Goal: Task Accomplishment & Management: Complete application form

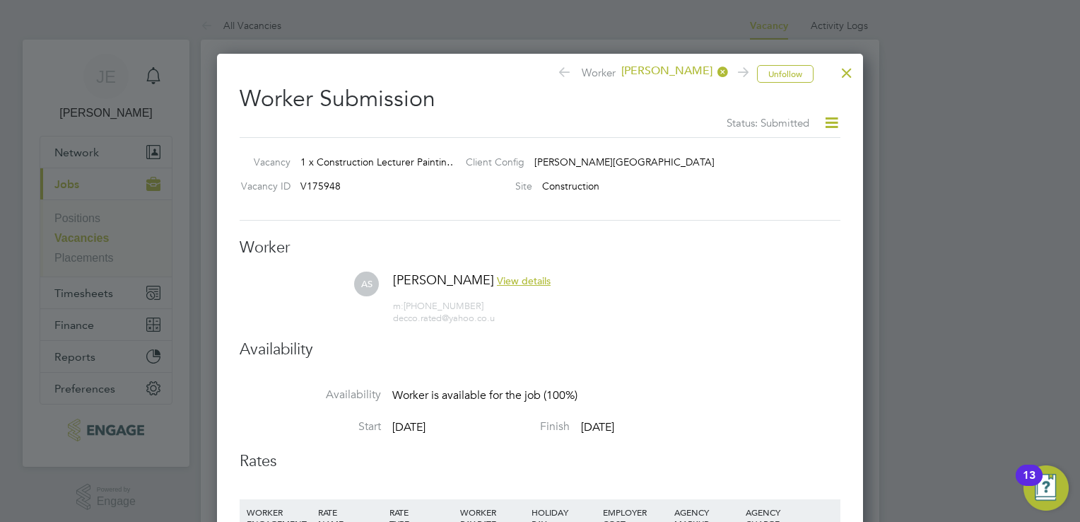
click at [848, 71] on div at bounding box center [846, 69] width 25 height 25
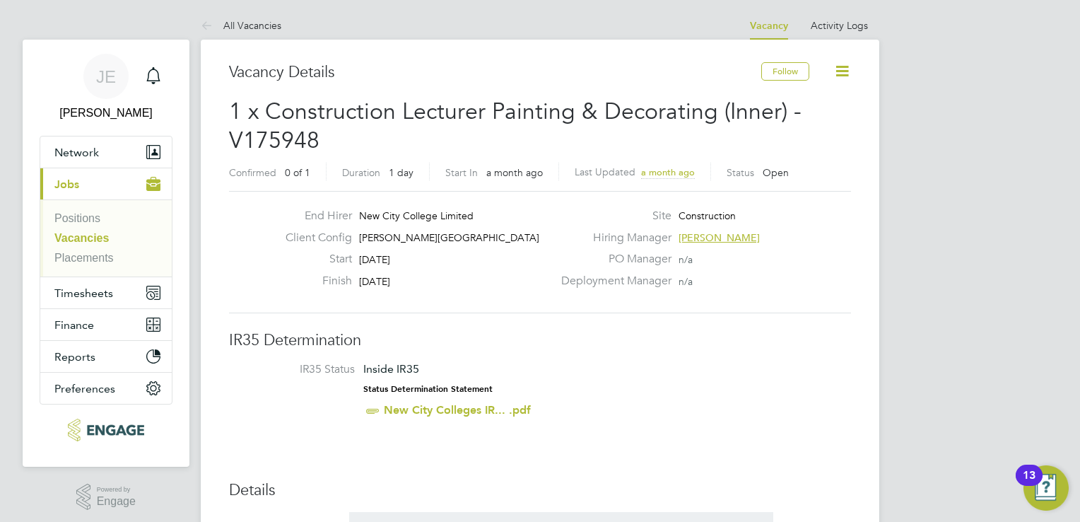
click at [105, 222] on li "Positions" at bounding box center [107, 221] width 106 height 20
click at [96, 222] on link "Positions" at bounding box center [77, 218] width 46 height 12
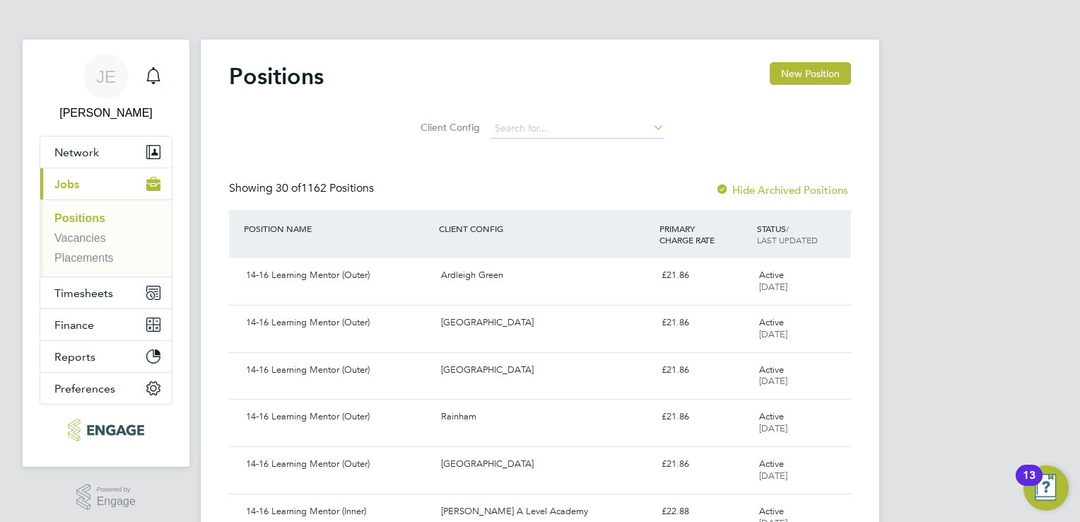
click at [72, 248] on li "Vacancies" at bounding box center [107, 241] width 106 height 20
drag, startPoint x: 72, startPoint y: 248, endPoint x: 79, endPoint y: 259, distance: 12.7
click at [79, 259] on link "Placements" at bounding box center [83, 258] width 59 height 12
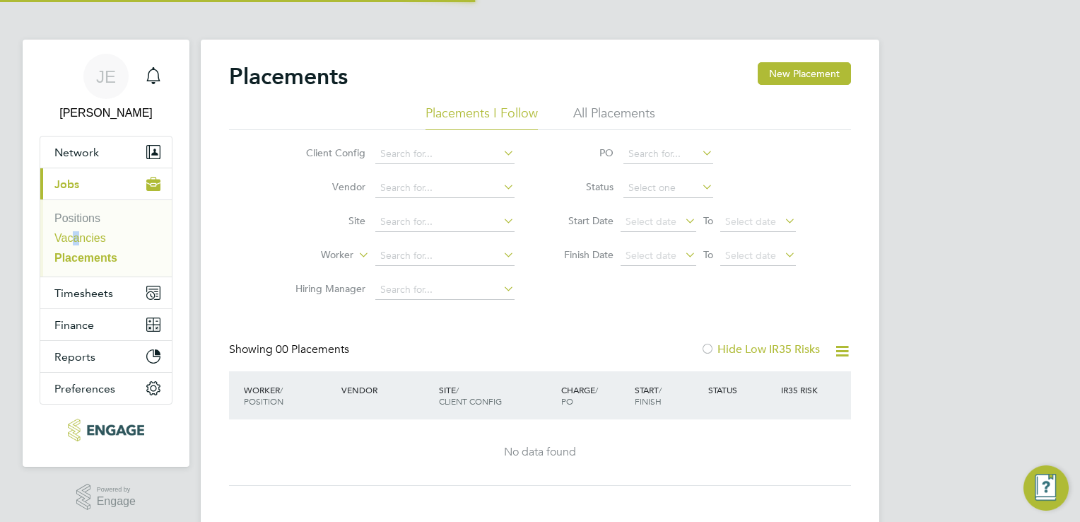
click at [97, 242] on link "Vacancies" at bounding box center [80, 238] width 52 height 12
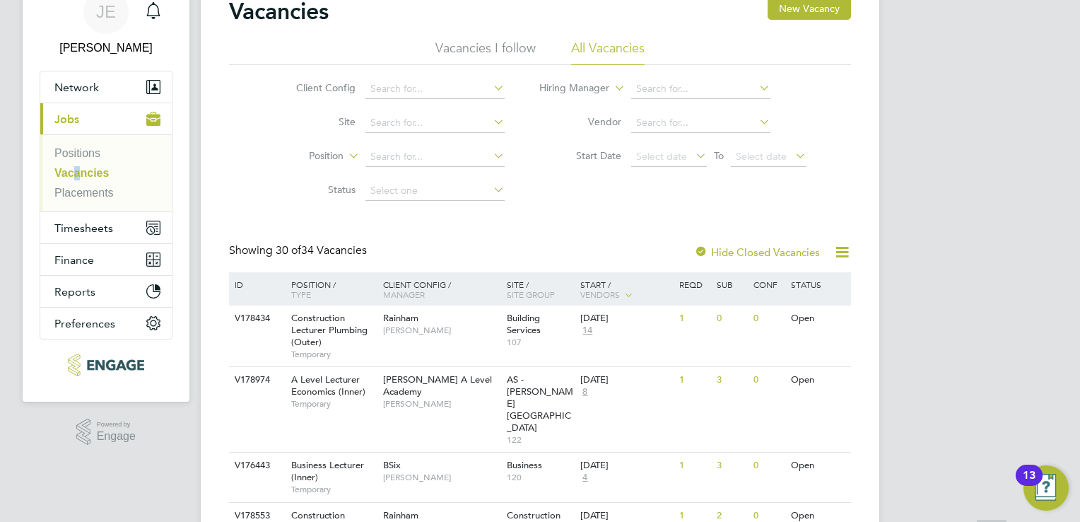
scroll to position [286, 0]
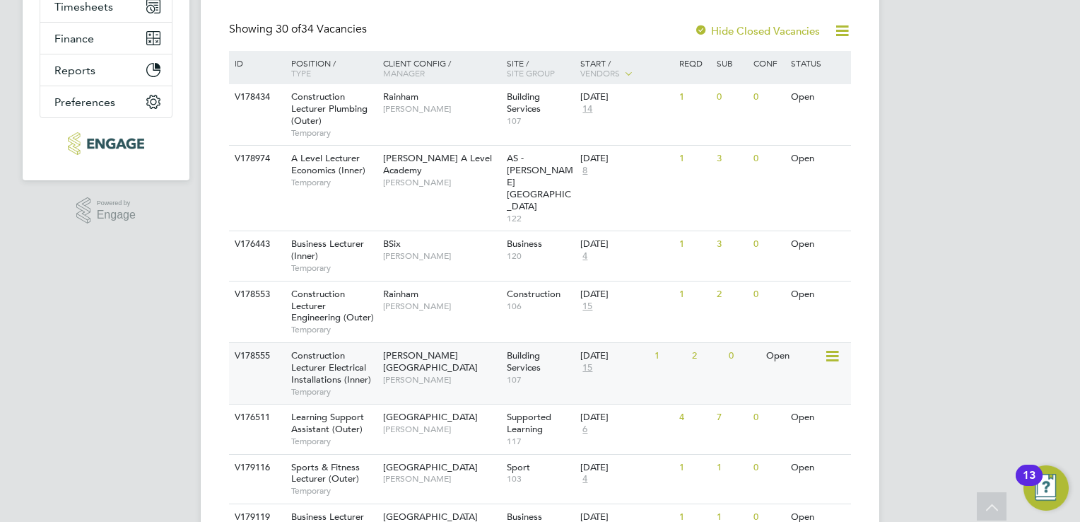
click at [434, 343] on div "Hackney Campus Nathan Morris" at bounding box center [442, 367] width 124 height 49
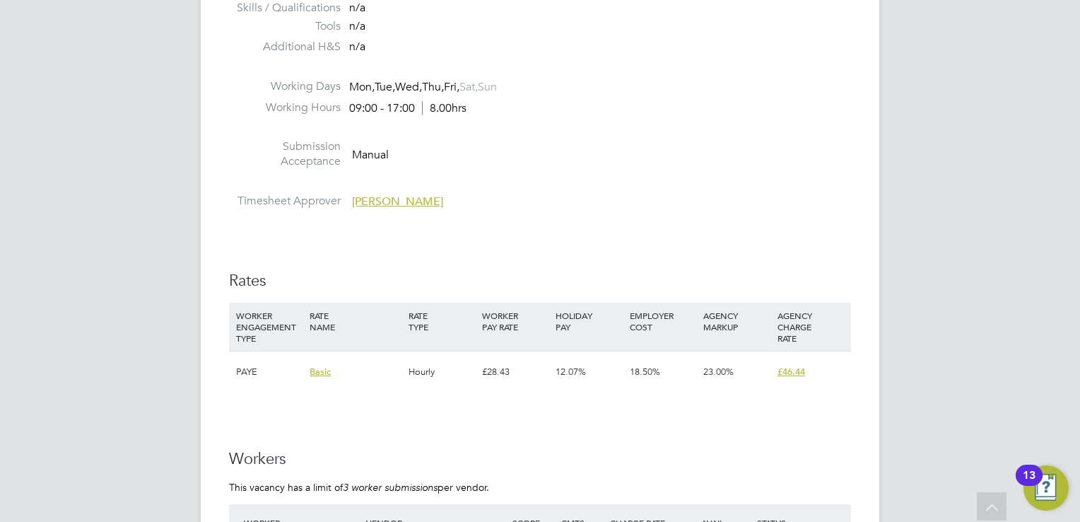
scroll to position [2404, 0]
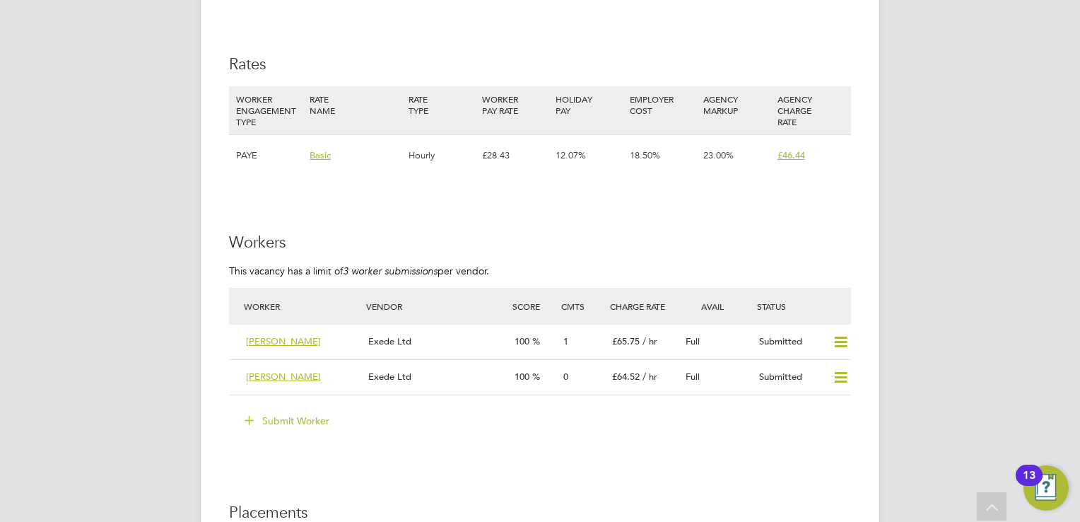
click at [298, 419] on button "Submit Worker" at bounding box center [288, 420] width 106 height 23
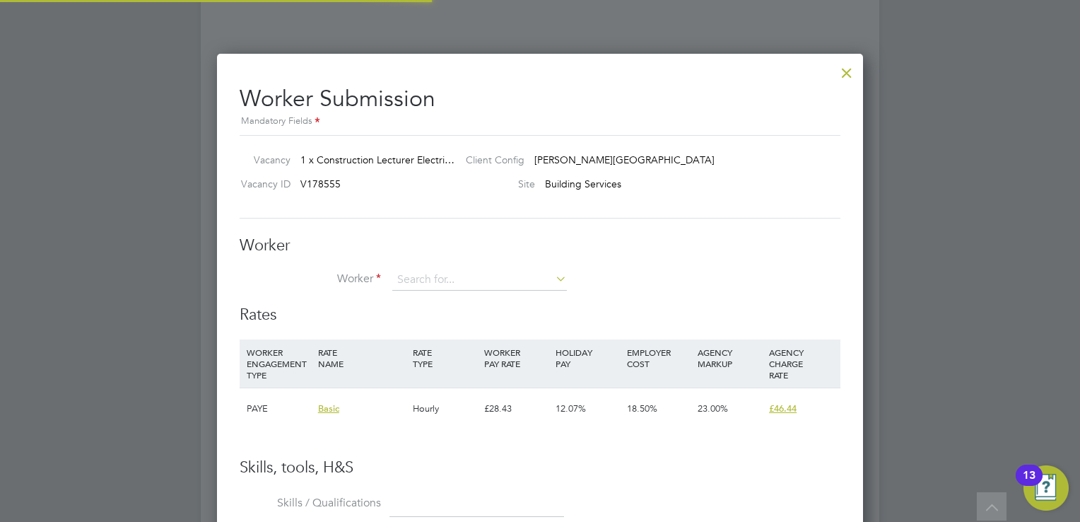
scroll to position [856, 647]
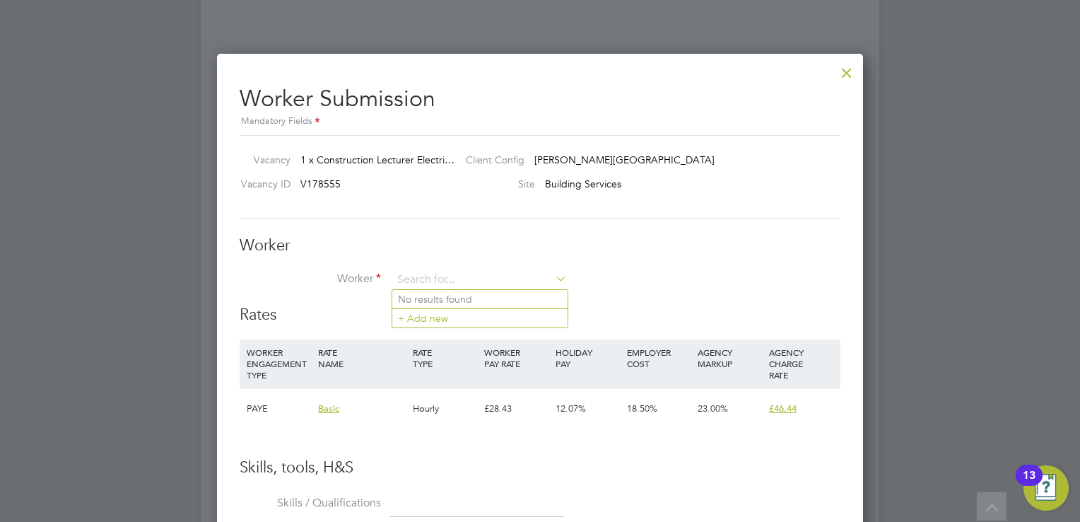
type input "9"
click at [485, 296] on b "79367" at bounding box center [499, 299] width 28 height 12
type input "Dean Mcmillan (79367)"
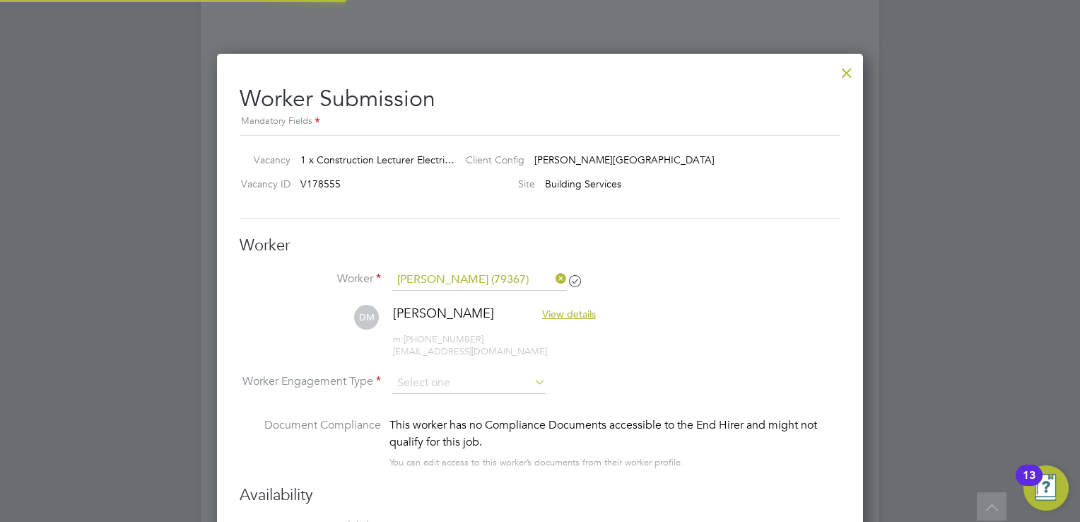
scroll to position [1170, 647]
click at [447, 385] on input at bounding box center [468, 383] width 153 height 21
click at [436, 421] on li "PAYE" at bounding box center [469, 419] width 154 height 18
type input "PAYE"
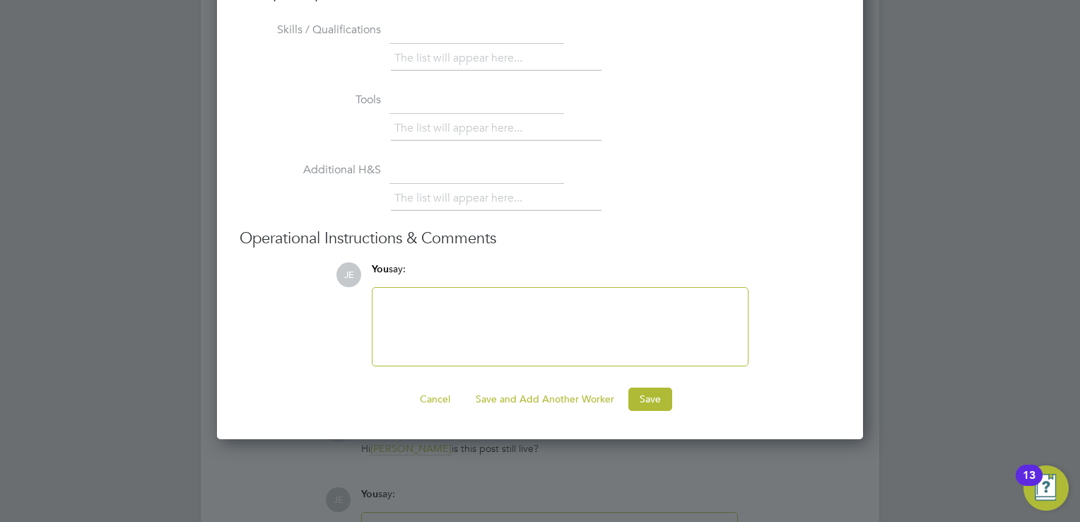
scroll to position [3252, 0]
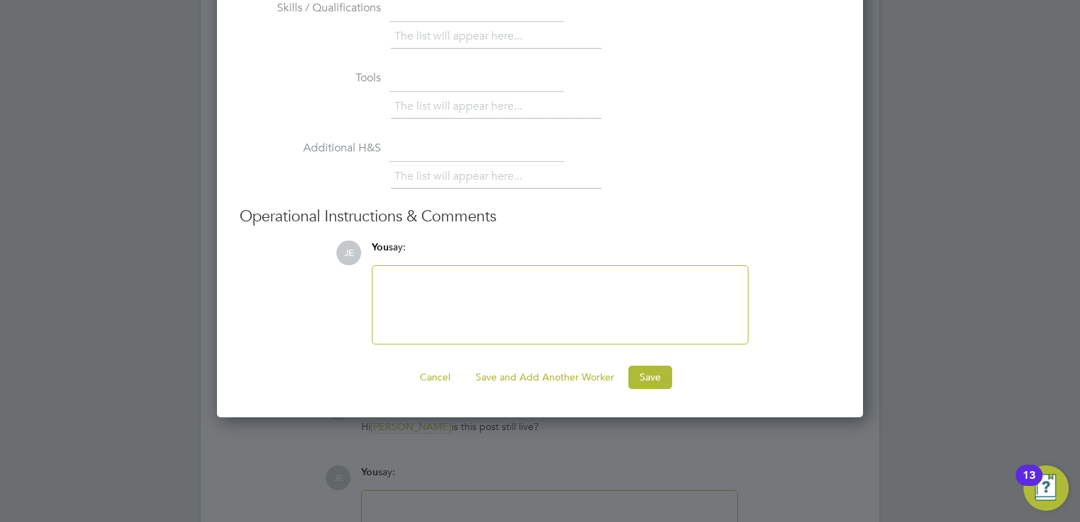
drag, startPoint x: 652, startPoint y: 462, endPoint x: 626, endPoint y: 459, distance: 25.7
click at [652, 462] on div at bounding box center [540, 261] width 1080 height 522
click at [433, 366] on button "Cancel" at bounding box center [435, 377] width 53 height 23
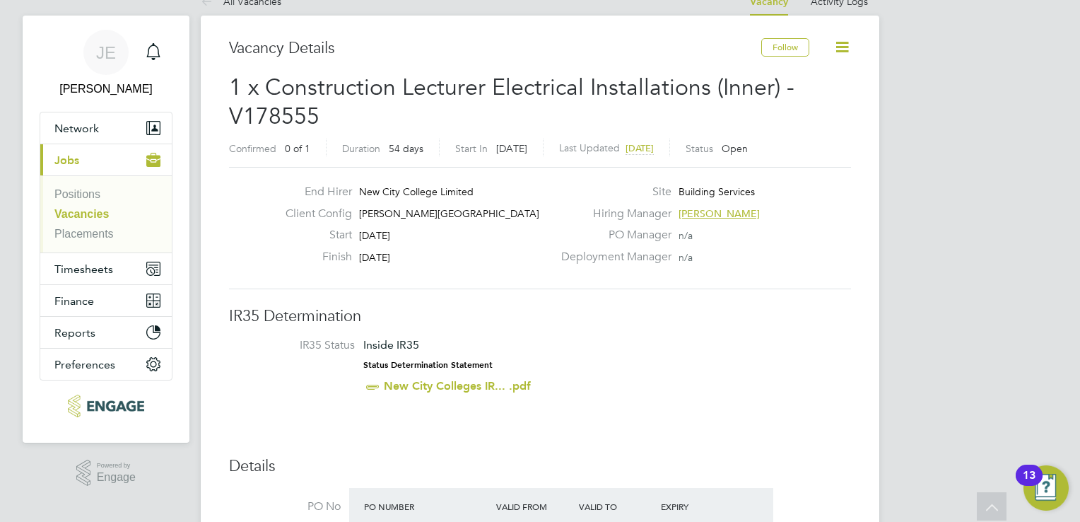
scroll to position [0, 0]
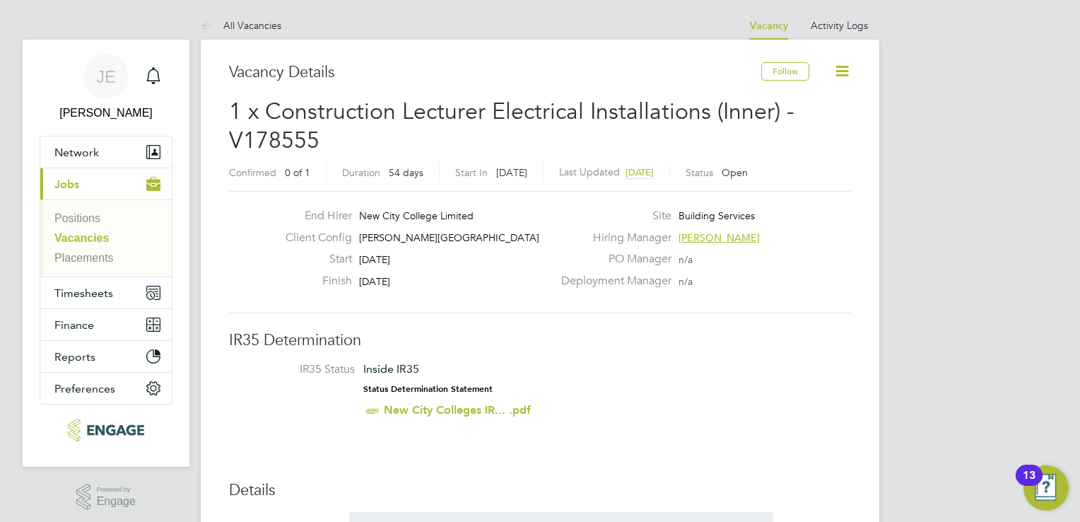
click at [390, 278] on span "24 Oct 2025" at bounding box center [374, 281] width 31 height 13
drag, startPoint x: 407, startPoint y: 278, endPoint x: 423, endPoint y: 290, distance: 19.7
click at [423, 290] on div "Finish 24 Oct 2025" at bounding box center [413, 285] width 279 height 22
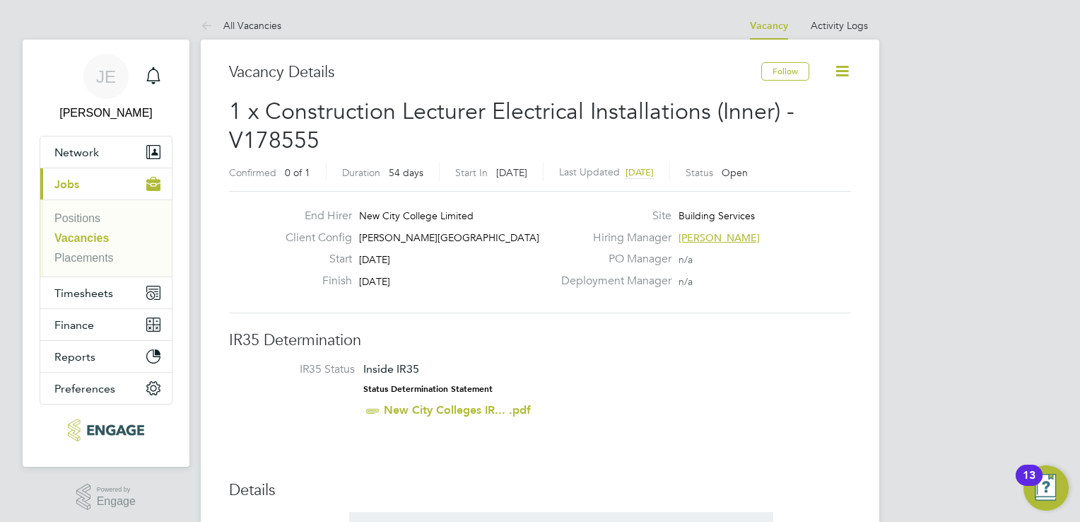
click at [390, 255] on span "[DATE]" at bounding box center [374, 259] width 31 height 13
drag, startPoint x: 409, startPoint y: 255, endPoint x: 392, endPoint y: 231, distance: 29.8
click at [392, 231] on span "[PERSON_NAME][GEOGRAPHIC_DATA]" at bounding box center [449, 237] width 180 height 13
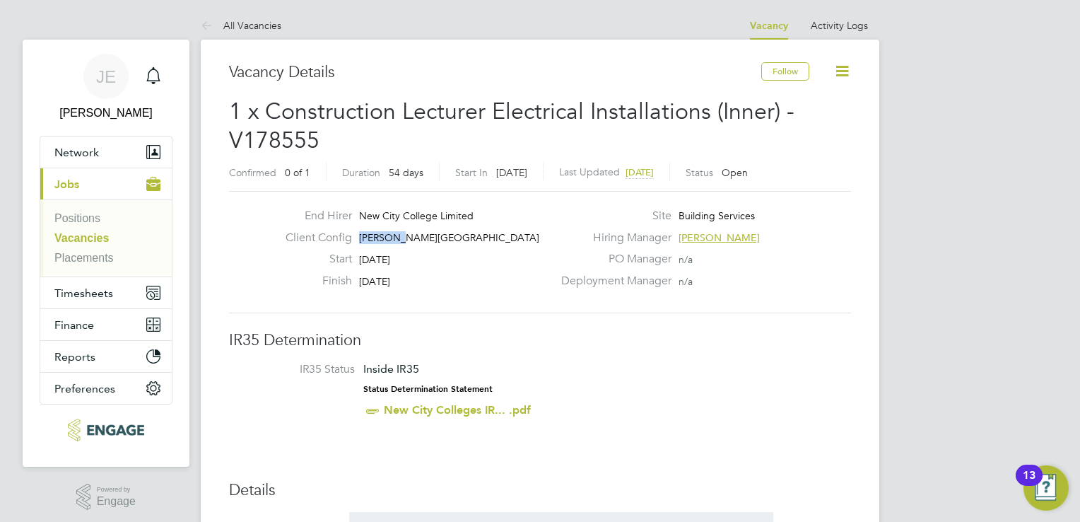
click at [392, 231] on span "[PERSON_NAME][GEOGRAPHIC_DATA]" at bounding box center [449, 237] width 180 height 13
drag, startPoint x: 392, startPoint y: 231, endPoint x: 379, endPoint y: 211, distance: 24.1
click at [379, 211] on span "New City College Limited" at bounding box center [416, 215] width 115 height 13
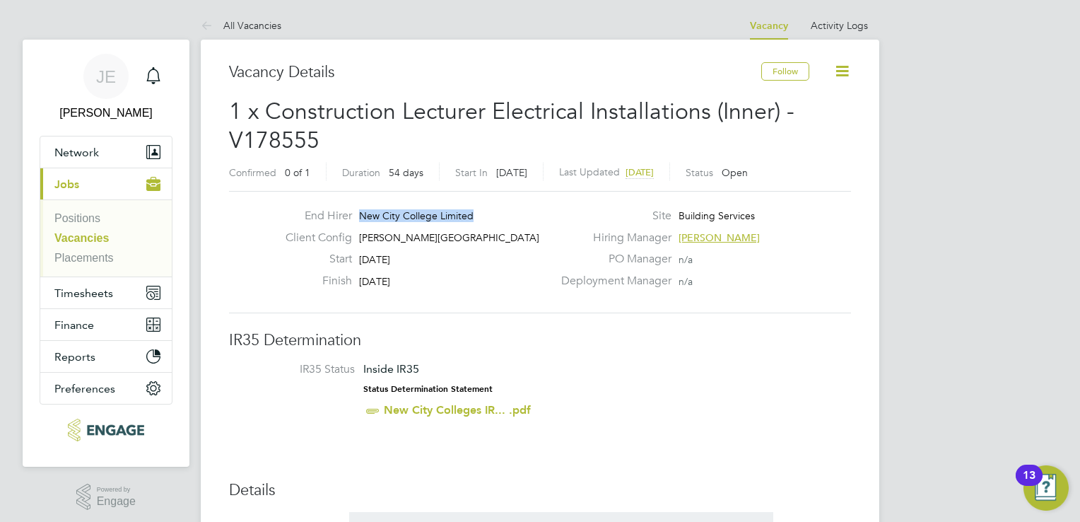
click at [379, 211] on span "New City College Limited" at bounding box center [416, 215] width 115 height 13
drag, startPoint x: 379, startPoint y: 211, endPoint x: 472, endPoint y: 271, distance: 111.4
click at [472, 271] on div "Start 01 Sep 2025" at bounding box center [413, 263] width 279 height 22
click at [612, 281] on label "Deployment Manager" at bounding box center [612, 281] width 119 height 15
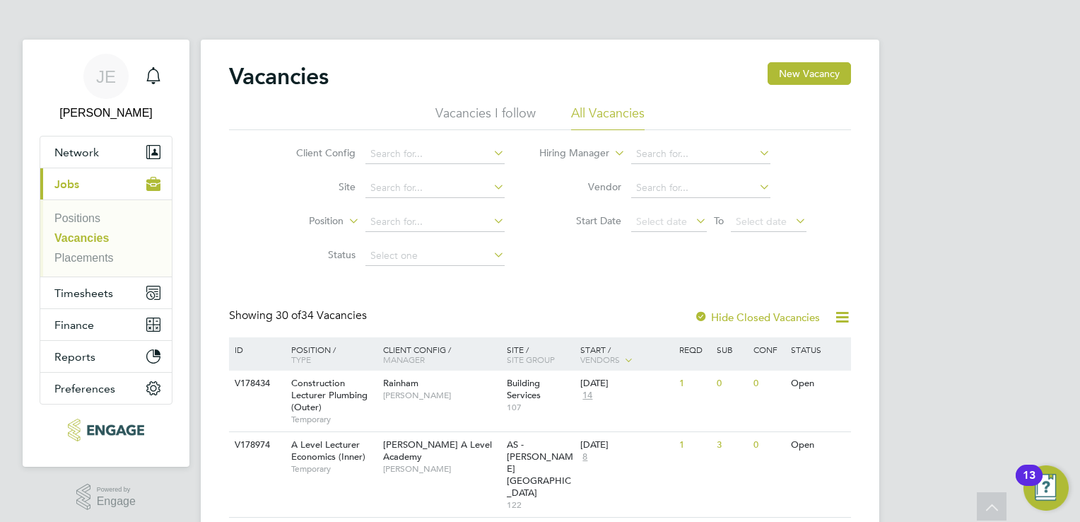
scroll to position [286, 0]
